Goal: Task Accomplishment & Management: Manage account settings

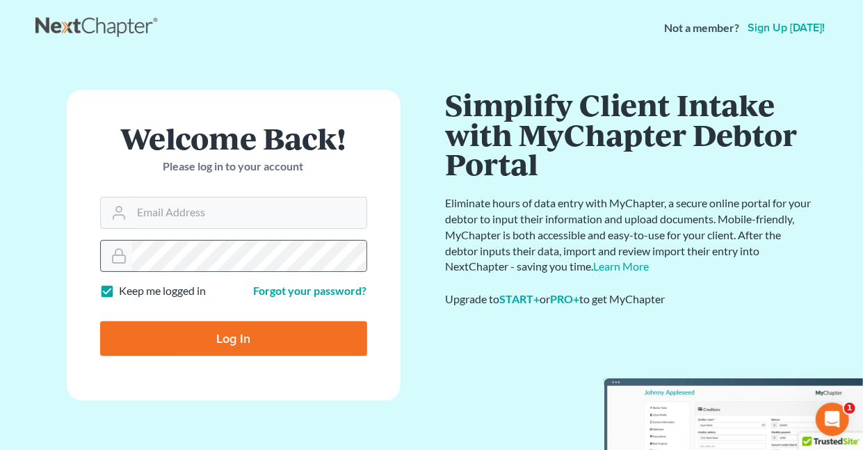
drag, startPoint x: 108, startPoint y: 293, endPoint x: 117, endPoint y: 256, distance: 38.6
click at [120, 293] on label "Keep me logged in" at bounding box center [163, 291] width 87 height 16
click at [125, 292] on input "Keep me logged in" at bounding box center [129, 287] width 9 height 9
checkbox input "false"
click at [170, 212] on input "Email Address" at bounding box center [249, 212] width 234 height 31
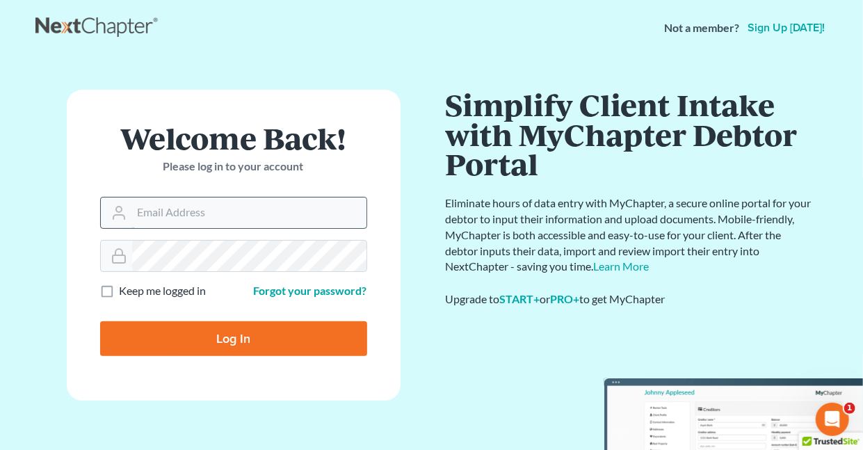
type input "holderesq_jh@bellsouth.net"
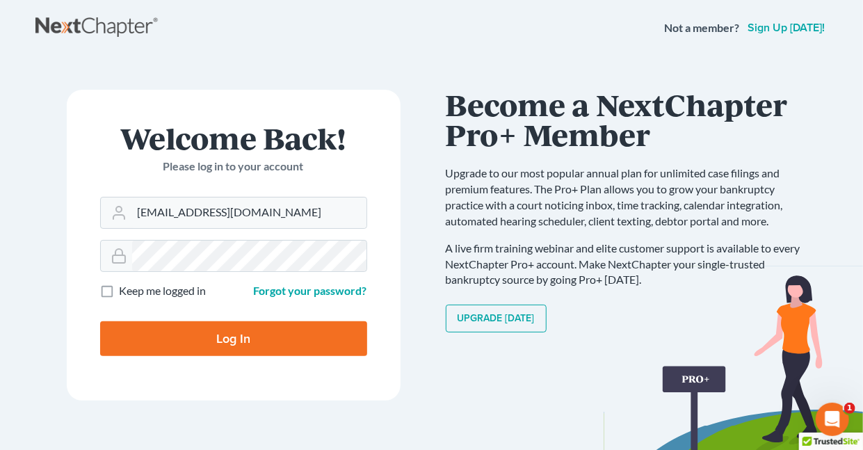
click at [243, 327] on input "Log In" at bounding box center [233, 338] width 267 height 35
type input "Thinking..."
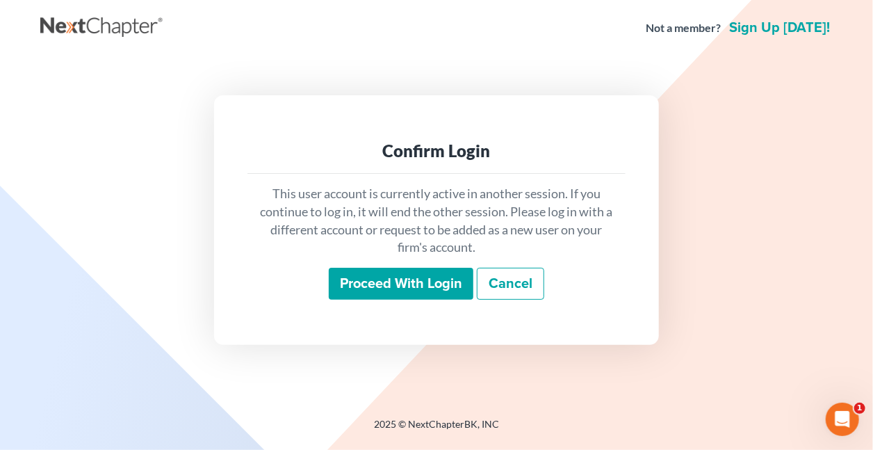
click at [409, 277] on input "Proceed with login" at bounding box center [401, 284] width 145 height 32
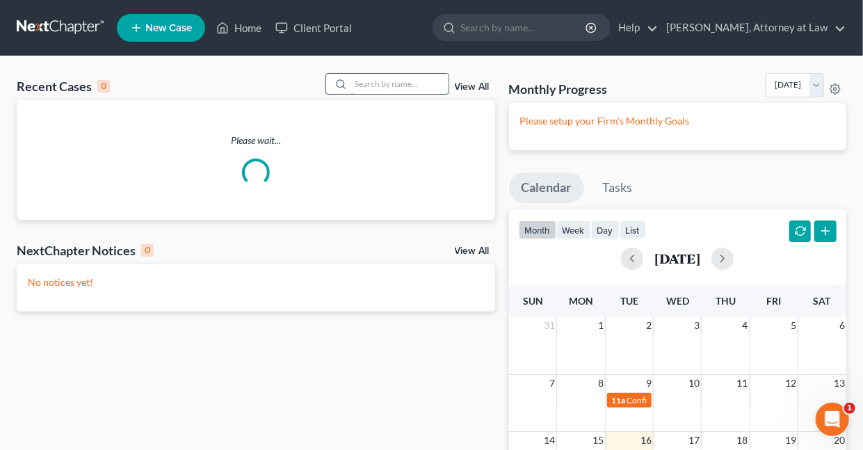
click at [356, 81] on input "search" at bounding box center [399, 84] width 97 height 20
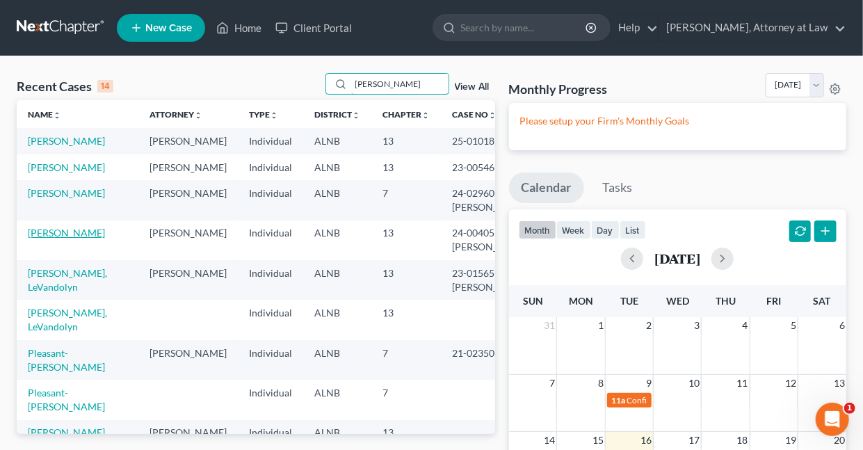
type input "Walker"
click at [69, 238] on link "Walker, Derrick" at bounding box center [66, 233] width 77 height 12
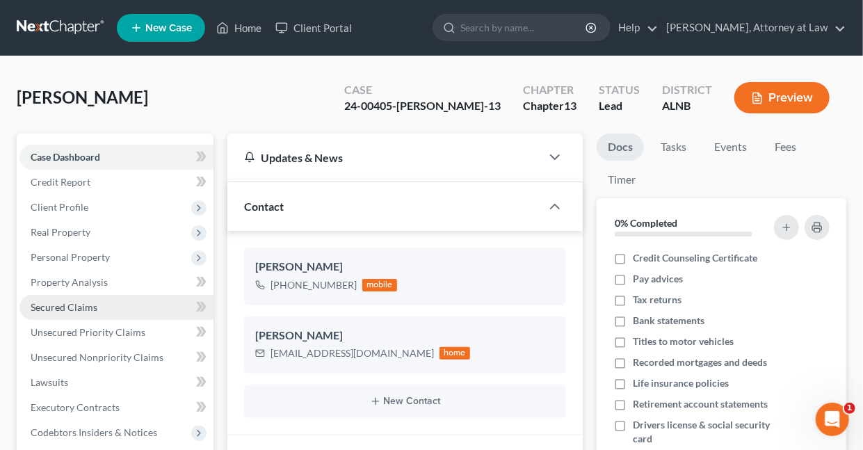
click at [49, 308] on span "Secured Claims" at bounding box center [64, 307] width 67 height 12
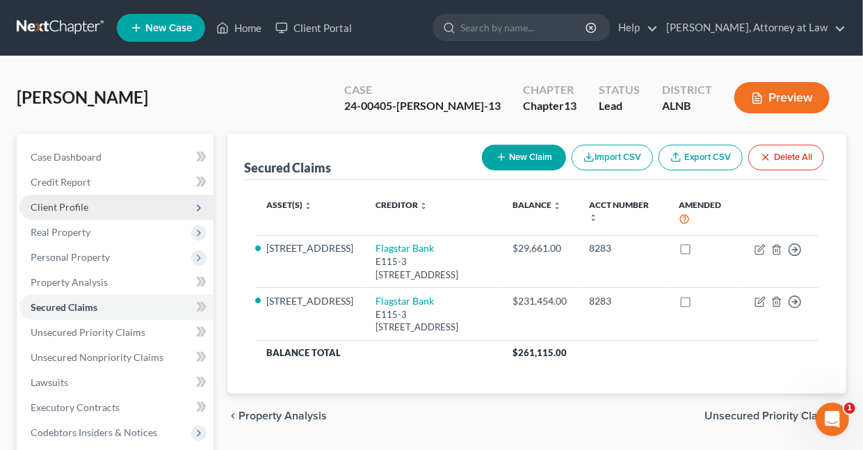
click at [79, 204] on span "Client Profile" at bounding box center [60, 207] width 58 height 12
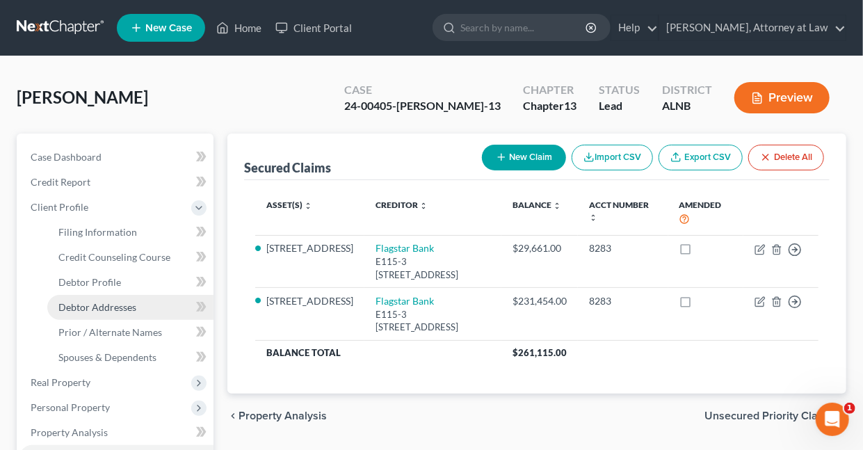
click at [93, 307] on span "Debtor Addresses" at bounding box center [97, 307] width 78 height 12
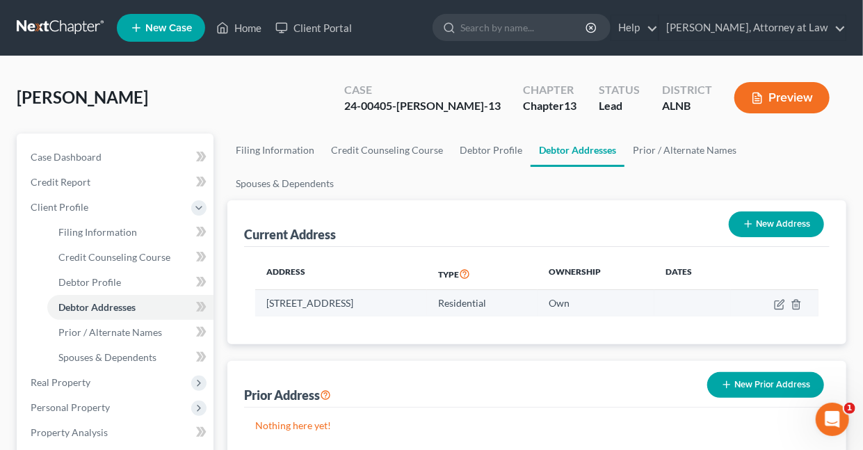
drag, startPoint x: 266, startPoint y: 300, endPoint x: 458, endPoint y: 310, distance: 192.2
click at [427, 310] on td "6219 Kestral View Road, Trussville, AL 35173" at bounding box center [341, 303] width 172 height 26
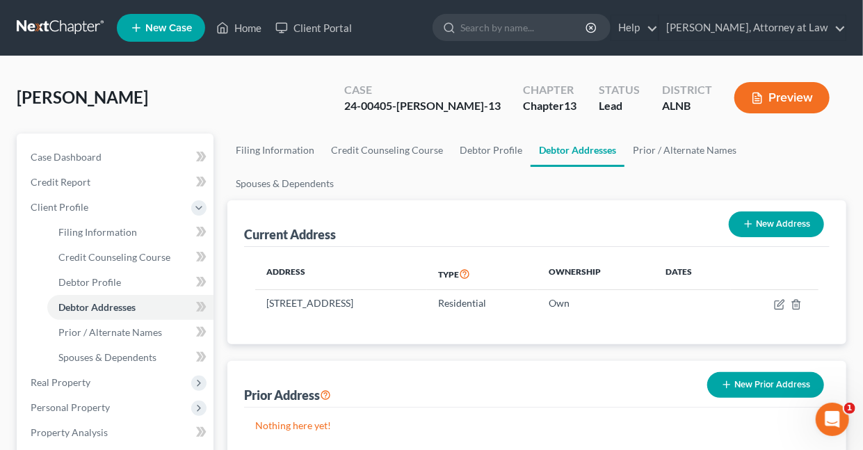
copy td "6219 Kestral View Road, Trussville, AL 35173"
click at [443, 229] on div "Current Address New Address" at bounding box center [536, 223] width 585 height 47
click at [839, 28] on link "Daisy M. Holder, Attorney at Law" at bounding box center [752, 27] width 186 height 25
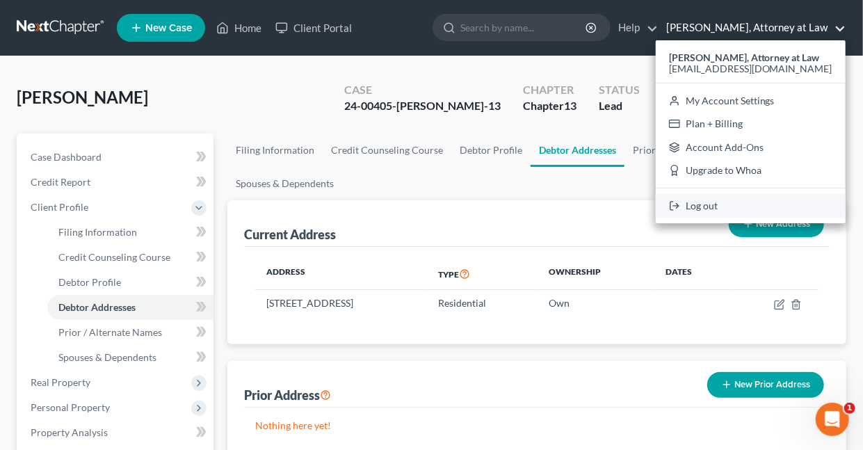
click at [723, 206] on link "Log out" at bounding box center [751, 206] width 190 height 24
